Goal: Navigation & Orientation: Understand site structure

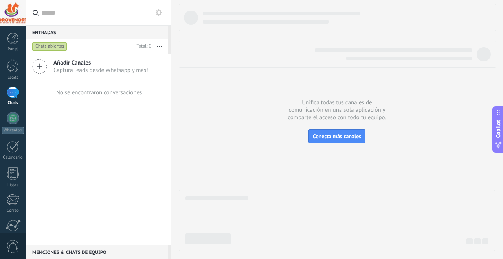
click at [501, 123] on span "Copilot" at bounding box center [499, 129] width 8 height 18
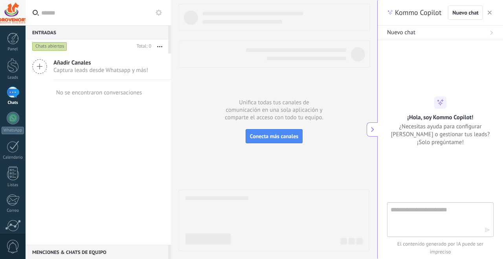
click at [445, 211] on textarea at bounding box center [435, 219] width 88 height 28
click at [14, 64] on div at bounding box center [13, 65] width 12 height 15
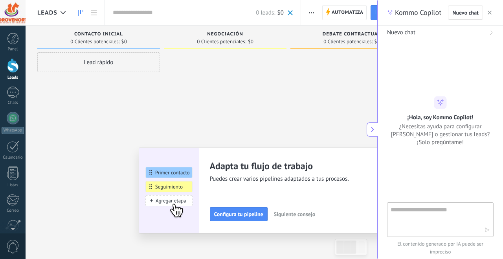
click at [11, 217] on div "Panel Leads Chats WhatsApp Clientes" at bounding box center [13, 167] width 26 height 269
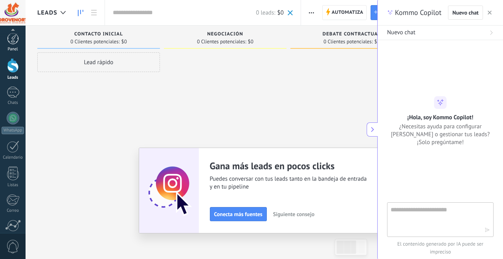
click at [17, 43] on div at bounding box center [13, 39] width 12 height 12
